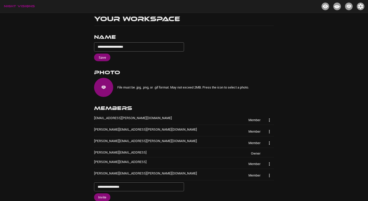
scroll to position [13, 0]
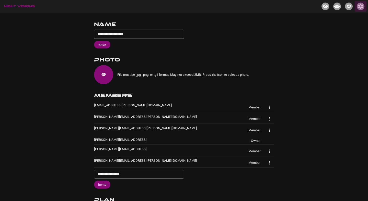
click at [358, 9] on div "button" at bounding box center [360, 7] width 8 height 8
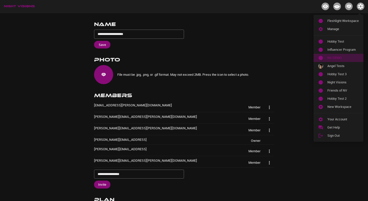
click at [343, 58] on span "NV DEMO" at bounding box center [342, 57] width 31 height 5
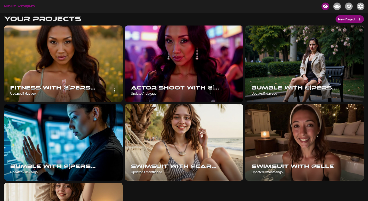
click at [93, 51] on img at bounding box center [63, 64] width 118 height 77
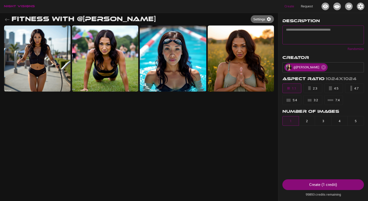
click at [334, 38] on textarea at bounding box center [323, 35] width 74 height 15
type textarea "*"
click at [345, 48] on div "Randomize" at bounding box center [322, 47] width 81 height 7
click at [350, 48] on p "Randomize" at bounding box center [355, 48] width 16 height 5
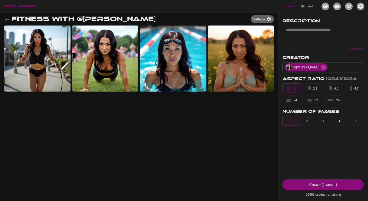
type textarea "**********"
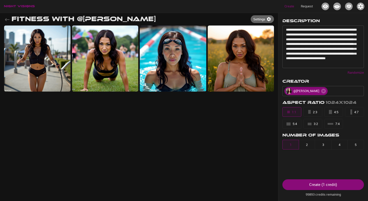
click at [336, 114] on div "4:5" at bounding box center [333, 112] width 9 height 6
click at [342, 147] on button "4" at bounding box center [339, 145] width 17 height 10
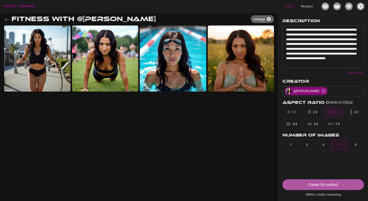
click at [340, 184] on button "Create ( 4 credits )" at bounding box center [322, 184] width 81 height 11
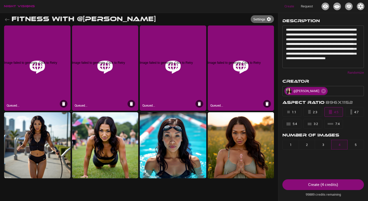
click at [186, 64] on div "Image failed to generate. Click to Retry" at bounding box center [173, 64] width 66 height 8
click at [178, 64] on div "Image failed to generate. Click to Retry" at bounding box center [173, 64] width 66 height 8
click at [155, 65] on div "Image failed to generate. Click to Retry" at bounding box center [173, 64] width 66 height 8
click at [157, 63] on div "Image failed to generate. Click to Retry" at bounding box center [173, 64] width 66 height 8
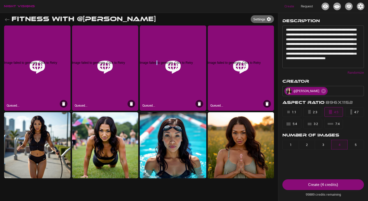
click at [157, 63] on div "Image failed to generate. Click to Retry" at bounding box center [173, 64] width 66 height 8
click at [308, 182] on div "Create ( 4 credits )" at bounding box center [323, 184] width 30 height 7
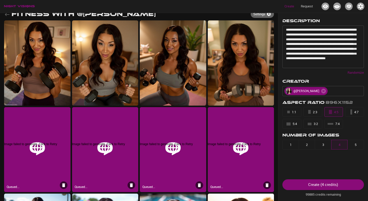
scroll to position [5, 0]
click at [234, 166] on div "Image failed to generate. Click to Retry Queued..." at bounding box center [241, 149] width 66 height 85
click at [241, 147] on div "Image failed to generate. Click to Retry" at bounding box center [241, 146] width 66 height 8
click at [253, 144] on div "Image failed to generate. Click to Retry" at bounding box center [241, 146] width 66 height 8
click at [240, 144] on div "Image failed to generate. Click to Retry" at bounding box center [241, 146] width 66 height 8
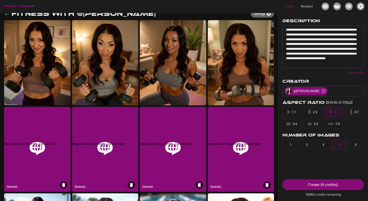
click at [229, 144] on div "Image failed to generate. Click to Retry" at bounding box center [241, 146] width 66 height 8
click at [227, 176] on div "Image failed to generate. Click to Retry Queued..." at bounding box center [241, 149] width 66 height 85
click at [221, 187] on div "Image failed to generate. Click to Retry Queued..." at bounding box center [241, 149] width 66 height 85
click at [365, 6] on button "button" at bounding box center [360, 6] width 12 height 11
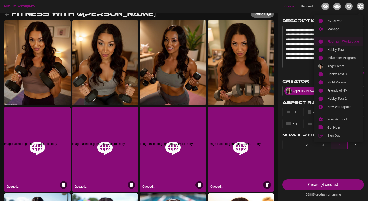
click at [342, 41] on span "Fleshlight Workspace" at bounding box center [342, 41] width 31 height 5
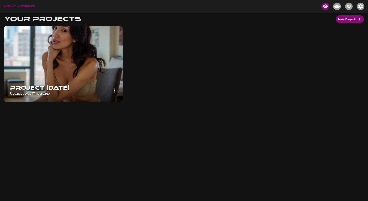
click at [77, 67] on img at bounding box center [63, 64] width 118 height 77
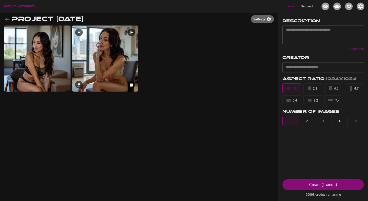
click at [133, 84] on icon at bounding box center [131, 84] width 5 height 5
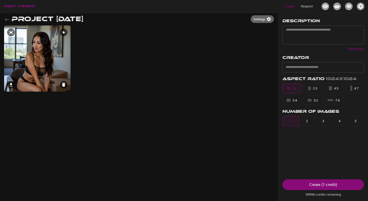
click at [49, 48] on img at bounding box center [37, 59] width 66 height 66
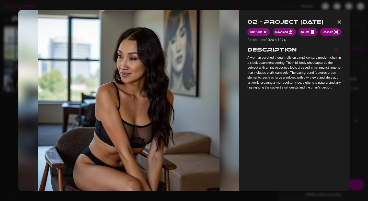
click at [20, 127] on div at bounding box center [128, 100] width 221 height 181
click at [339, 21] on img "button" at bounding box center [339, 22] width 4 height 4
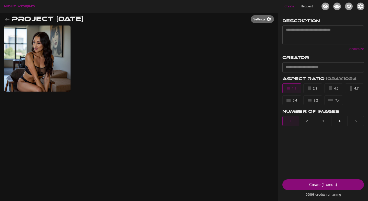
click at [362, 8] on img "button" at bounding box center [360, 7] width 8 height 8
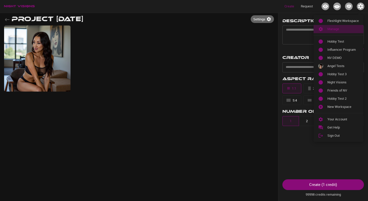
click at [335, 25] on li "Manage" at bounding box center [338, 29] width 50 height 8
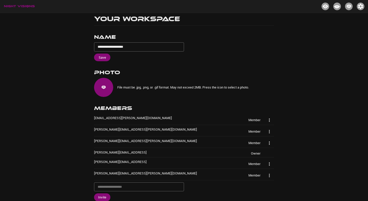
scroll to position [199, 0]
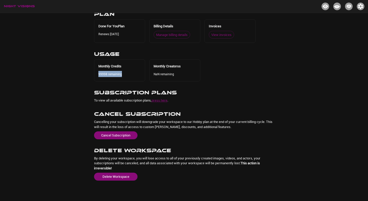
drag, startPoint x: 98, startPoint y: 75, endPoint x: 122, endPoint y: 77, distance: 24.6
click at [122, 77] on div "Monthly Credits 99998 remaining" at bounding box center [119, 70] width 51 height 22
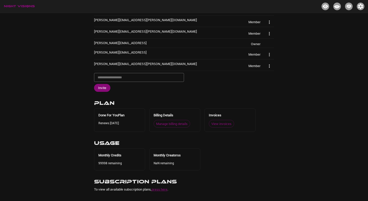
scroll to position [0, 0]
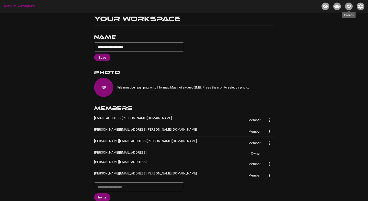
click at [349, 8] on img "Collabs" at bounding box center [349, 7] width 8 height 8
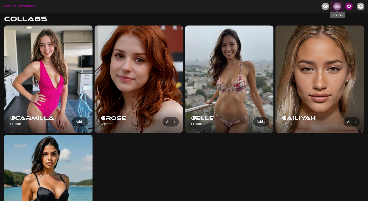
click at [339, 7] on img "Creators" at bounding box center [337, 7] width 8 height 8
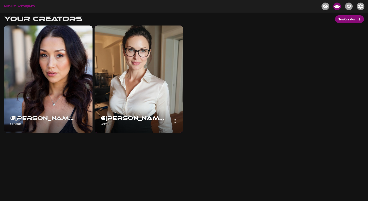
click at [126, 64] on div at bounding box center [139, 79] width 90 height 109
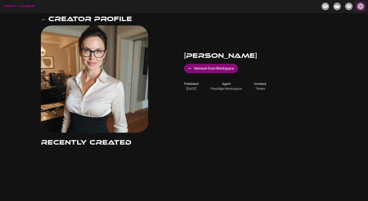
click at [359, 11] on button "button" at bounding box center [360, 6] width 12 height 11
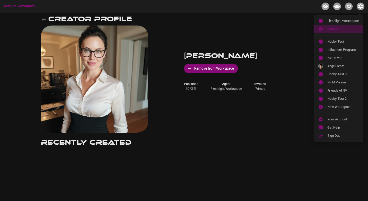
click at [346, 28] on span "Manage" at bounding box center [342, 29] width 31 height 5
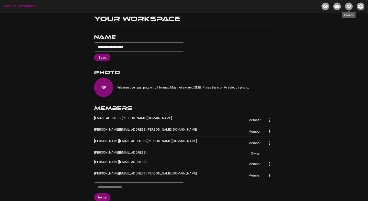
click at [349, 7] on img "Collabs" at bounding box center [349, 7] width 8 height 8
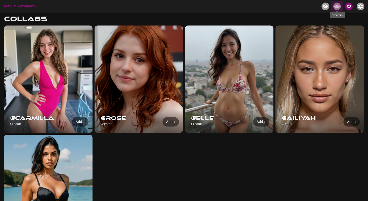
click at [338, 7] on img "Creators" at bounding box center [337, 7] width 8 height 8
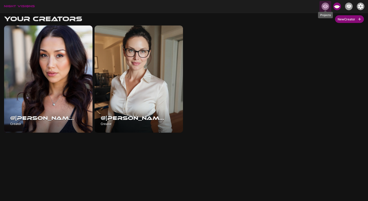
click at [327, 7] on img "Projects" at bounding box center [325, 7] width 8 height 8
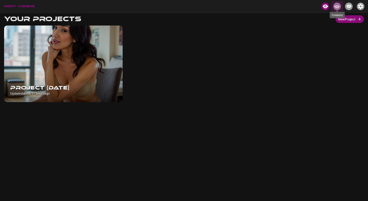
click at [335, 7] on img "Creators" at bounding box center [337, 7] width 8 height 8
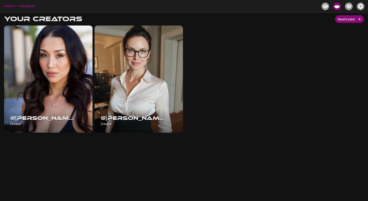
click at [326, 6] on img "Projects" at bounding box center [325, 7] width 8 height 8
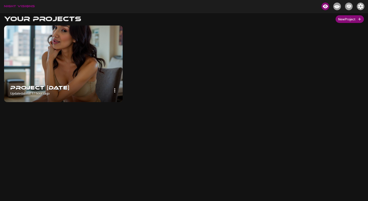
click at [70, 46] on img at bounding box center [63, 64] width 118 height 77
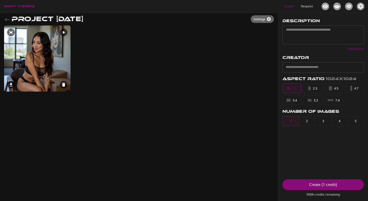
click at [13, 83] on icon at bounding box center [10, 84] width 5 height 5
click at [328, 7] on img "Projects" at bounding box center [325, 7] width 8 height 8
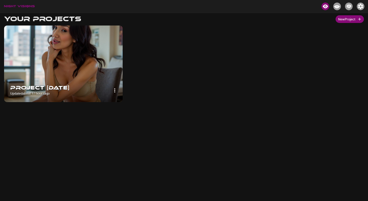
click at [115, 92] on icon "button" at bounding box center [115, 90] width 6 height 6
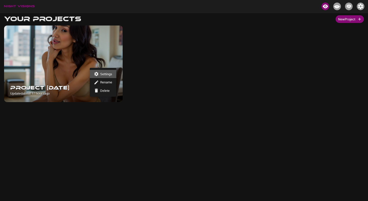
click at [108, 74] on h6 "Settings" at bounding box center [106, 73] width 12 height 5
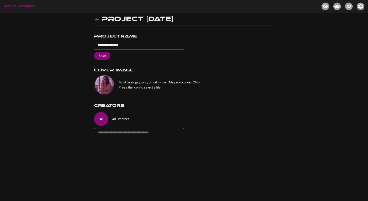
click at [106, 83] on img "button" at bounding box center [104, 84] width 19 height 19
click at [122, 135] on input "text" at bounding box center [139, 132] width 90 height 9
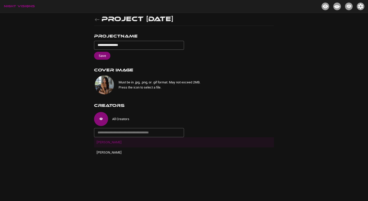
click at [118, 143] on p "Vicki Chase" at bounding box center [184, 142] width 180 height 10
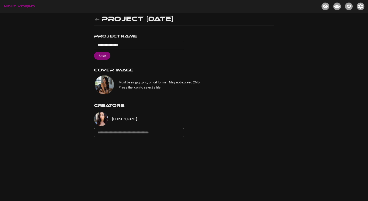
click at [130, 46] on input "**********" at bounding box center [139, 45] width 90 height 9
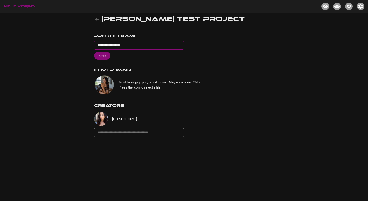
type input "**********"
click at [105, 57] on button "Save" at bounding box center [102, 56] width 16 height 8
click at [97, 22] on icon "button" at bounding box center [97, 20] width 6 height 6
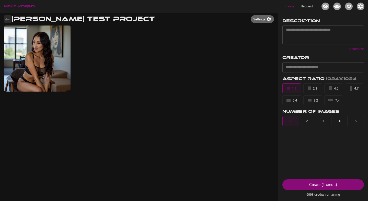
click at [9, 21] on icon "button" at bounding box center [7, 20] width 6 height 6
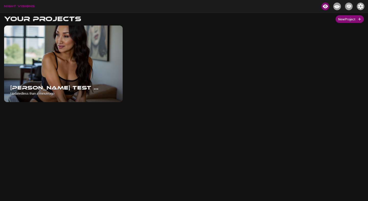
click at [361, 7] on img "button" at bounding box center [360, 7] width 8 height 8
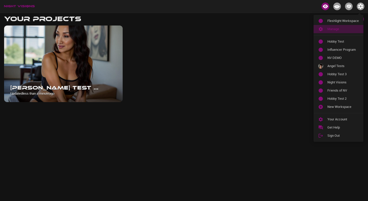
click at [341, 31] on span "Manage" at bounding box center [342, 29] width 31 height 5
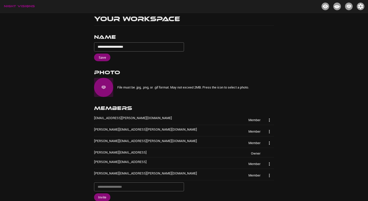
click at [98, 86] on img "button" at bounding box center [103, 87] width 19 height 19
click at [336, 6] on img "Creators" at bounding box center [337, 7] width 8 height 8
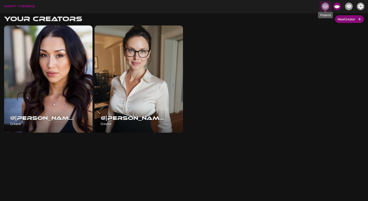
click at [321, 6] on img "Projects" at bounding box center [325, 7] width 8 height 8
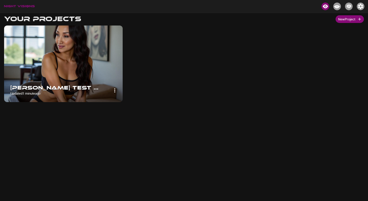
click at [77, 76] on img at bounding box center [63, 64] width 118 height 77
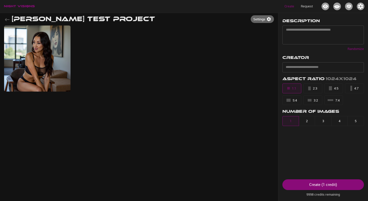
click at [363, 8] on img "button" at bounding box center [360, 7] width 8 height 8
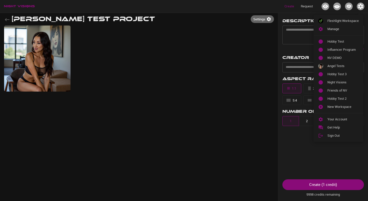
click at [191, 88] on div at bounding box center [184, 100] width 368 height 201
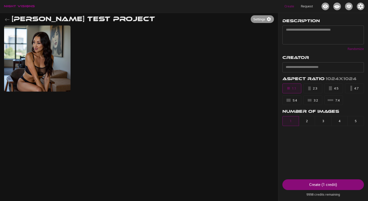
click at [264, 20] on button "Settings" at bounding box center [261, 19] width 23 height 8
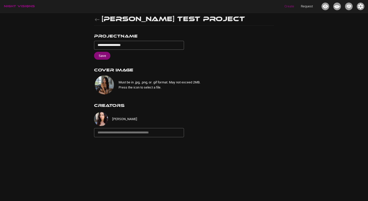
click at [28, 8] on div "Create Request" at bounding box center [184, 6] width 368 height 13
click at [28, 5] on img "button" at bounding box center [19, 6] width 31 height 3
